Goal: Task Accomplishment & Management: Use online tool/utility

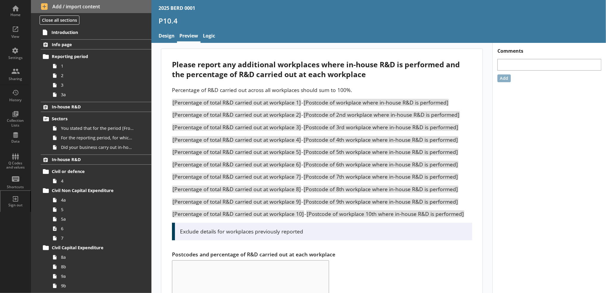
scroll to position [1018, 0]
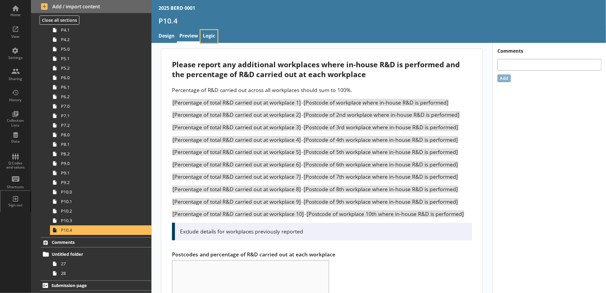
click at [210, 36] on link "Logic" at bounding box center [208, 36] width 17 height 13
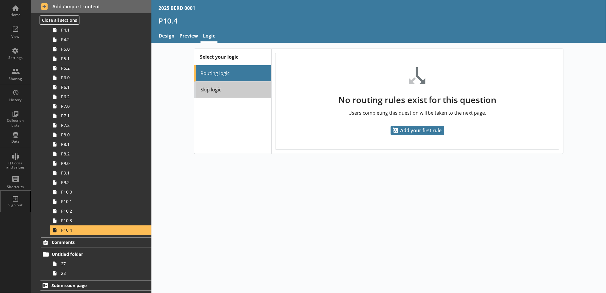
click at [213, 92] on link "Skip logic" at bounding box center [232, 89] width 77 height 16
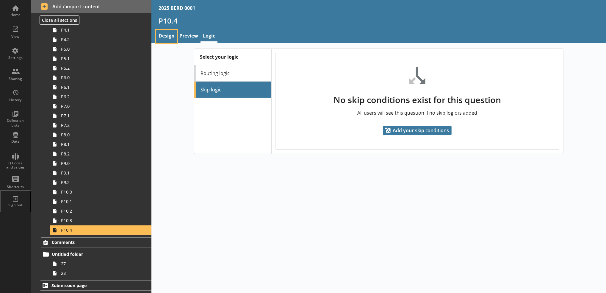
click at [173, 36] on link "Design" at bounding box center [166, 36] width 21 height 13
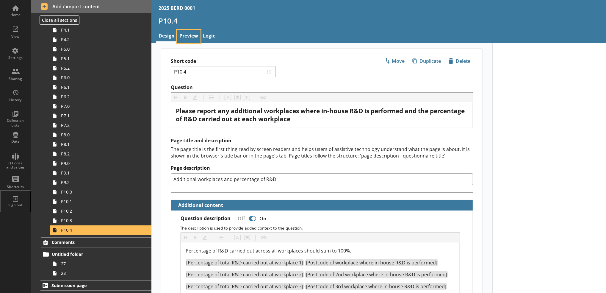
click at [192, 36] on link "Preview" at bounding box center [188, 36] width 23 height 13
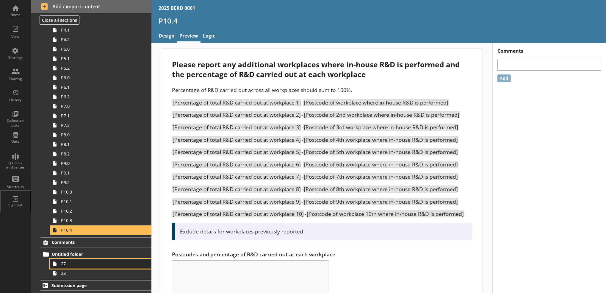
click at [83, 265] on span "27" at bounding box center [97, 263] width 73 height 6
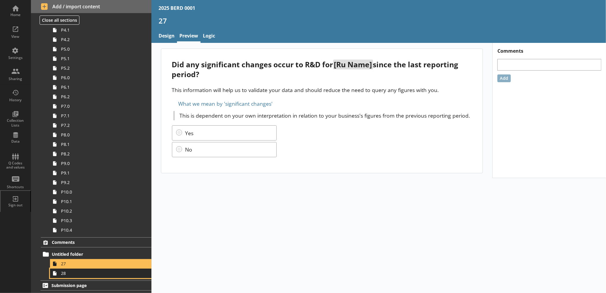
click at [72, 276] on link "28" at bounding box center [100, 273] width 101 height 10
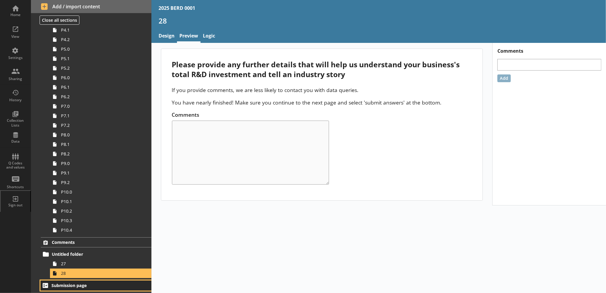
click at [79, 286] on span "Submission page" at bounding box center [91, 285] width 80 height 6
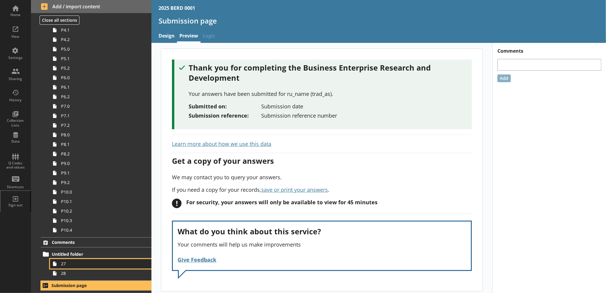
click at [93, 265] on span "27" at bounding box center [97, 263] width 73 height 6
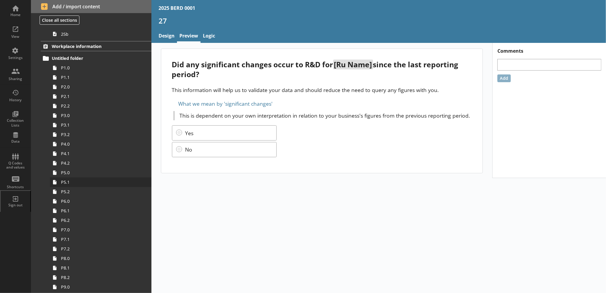
scroll to position [894, 0]
click at [86, 76] on span "P1.1" at bounding box center [97, 78] width 73 height 6
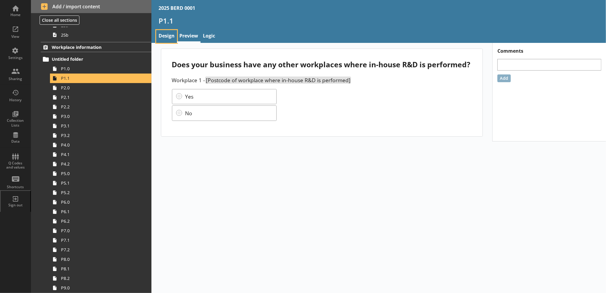
click at [173, 35] on link "Design" at bounding box center [166, 36] width 21 height 13
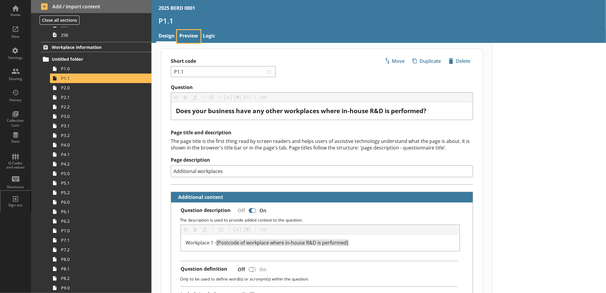
click at [195, 38] on link "Preview" at bounding box center [188, 36] width 23 height 13
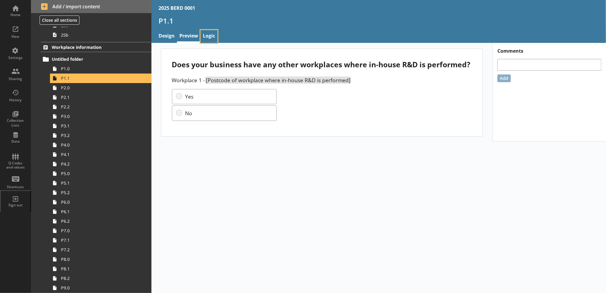
click at [216, 38] on link "Logic" at bounding box center [208, 36] width 17 height 13
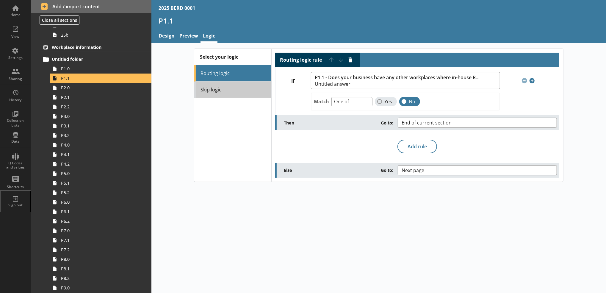
click at [204, 91] on link "Skip logic" at bounding box center [232, 89] width 77 height 16
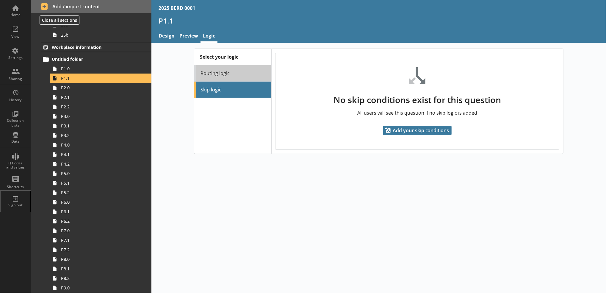
click at [208, 79] on link "Routing logic" at bounding box center [232, 73] width 77 height 16
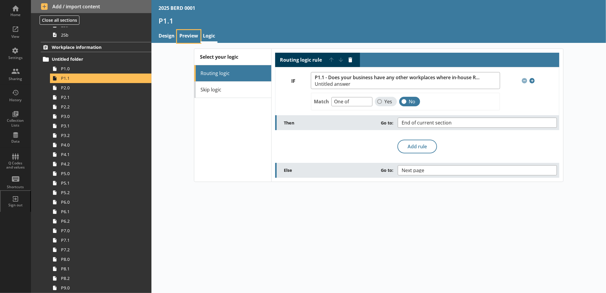
click at [192, 36] on link "Preview" at bounding box center [188, 36] width 23 height 13
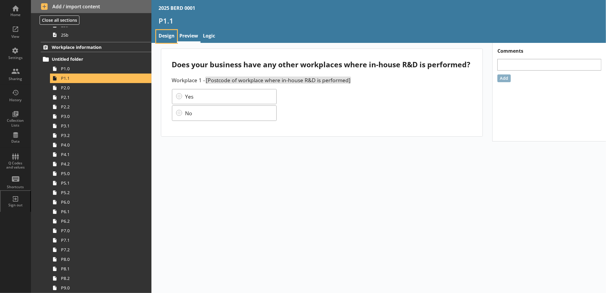
click at [165, 36] on link "Design" at bounding box center [166, 36] width 21 height 13
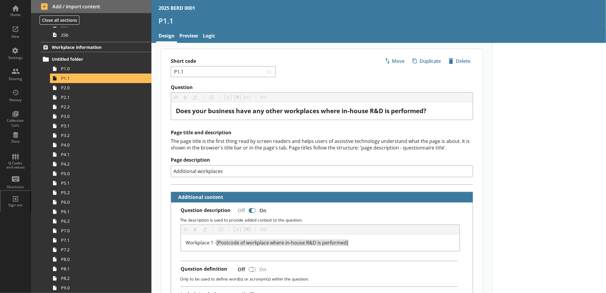
type textarea "x"
click at [18, 28] on div "View" at bounding box center [15, 31] width 21 height 21
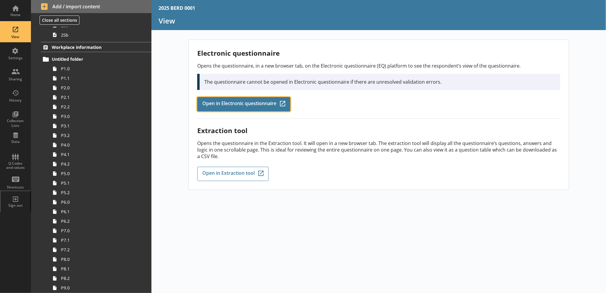
click at [235, 102] on span "Open in Electronic questionnaire" at bounding box center [239, 104] width 74 height 7
